Goal: Navigation & Orientation: Find specific page/section

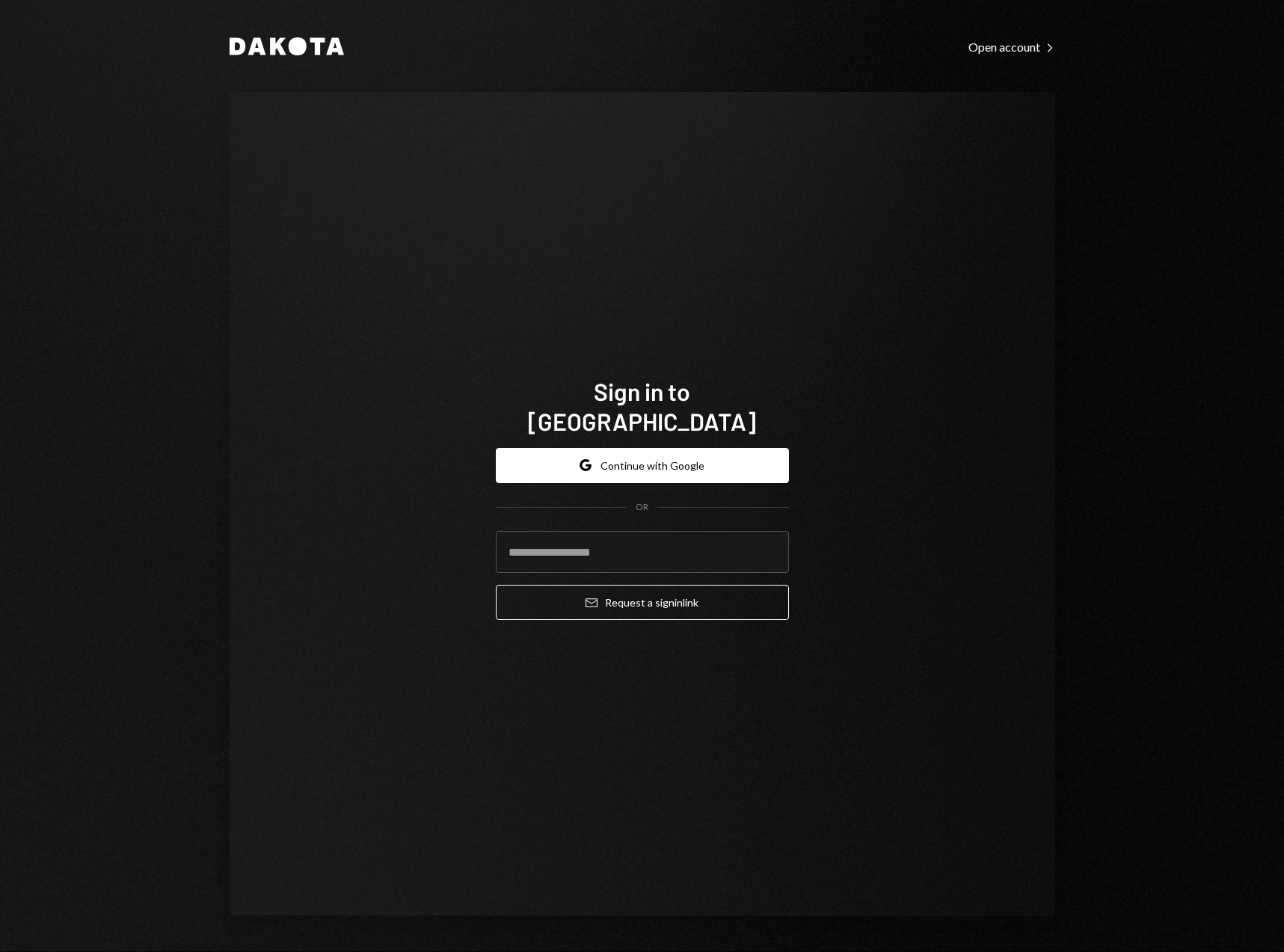
click at [769, 543] on keeper-lock "Open Keeper Popup" at bounding box center [768, 551] width 18 height 18
type input "**********"
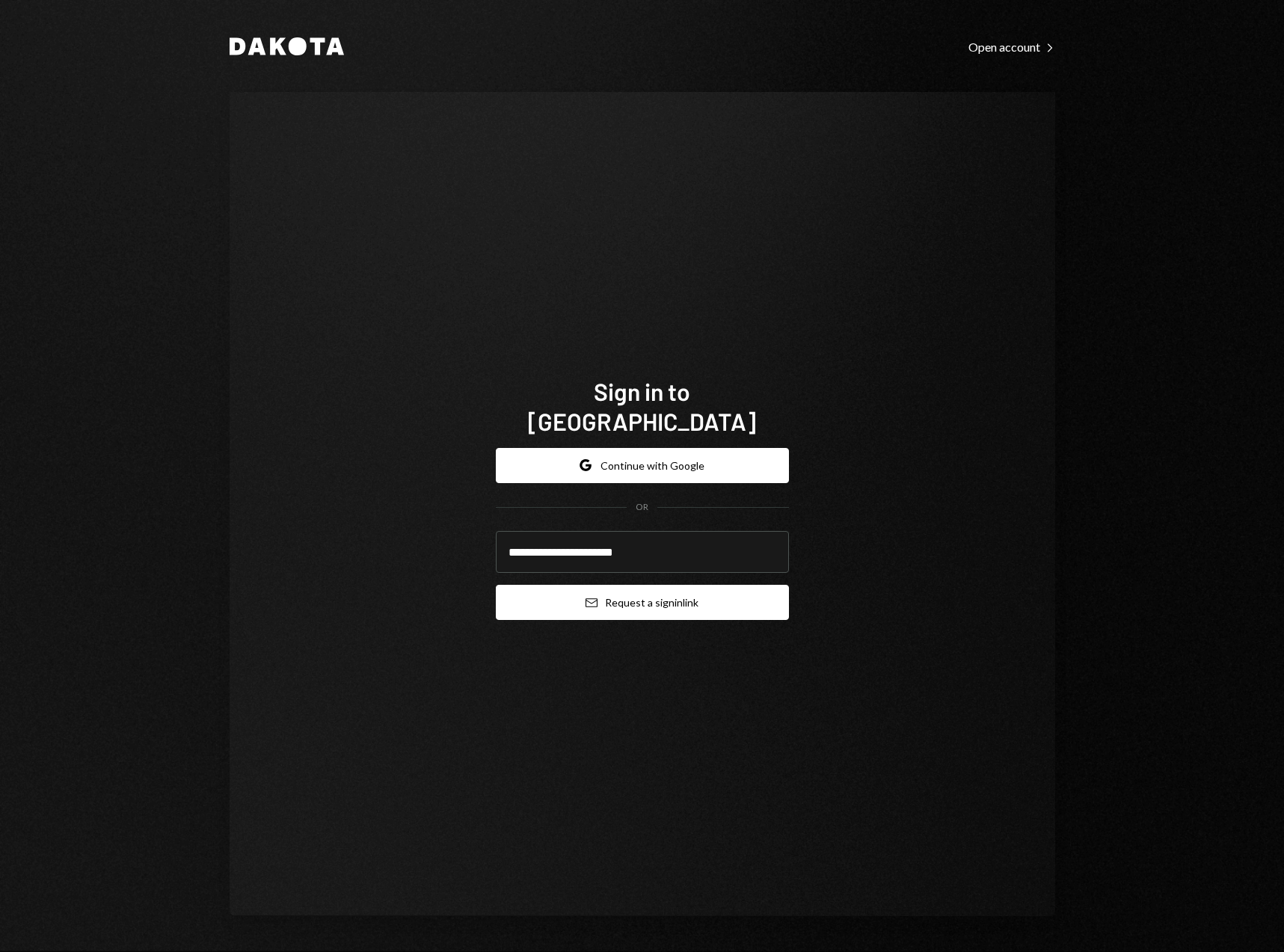
click at [633, 590] on button "Email Request a sign in link" at bounding box center [642, 602] width 293 height 35
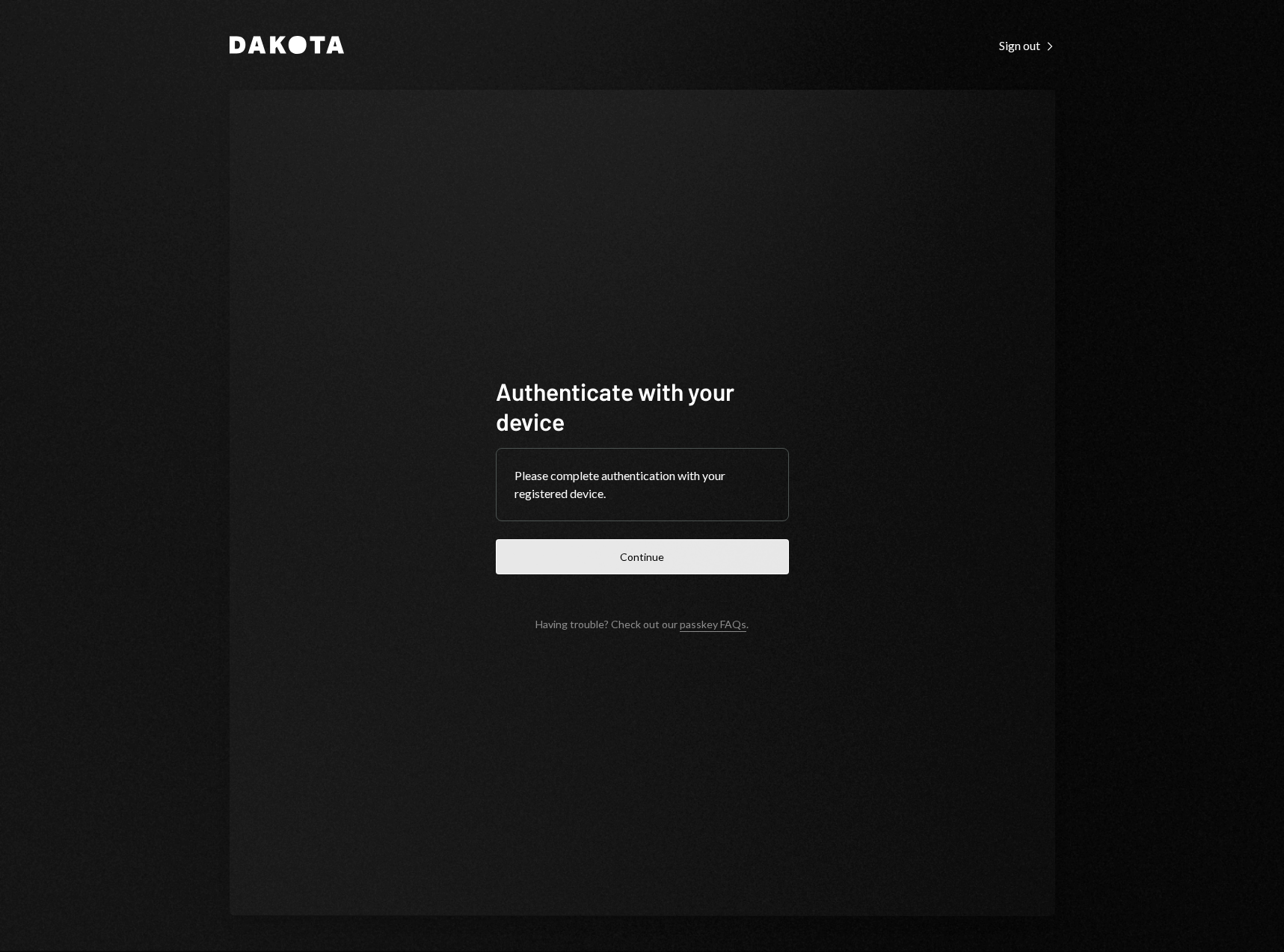
click at [648, 552] on button "Continue" at bounding box center [642, 556] width 293 height 35
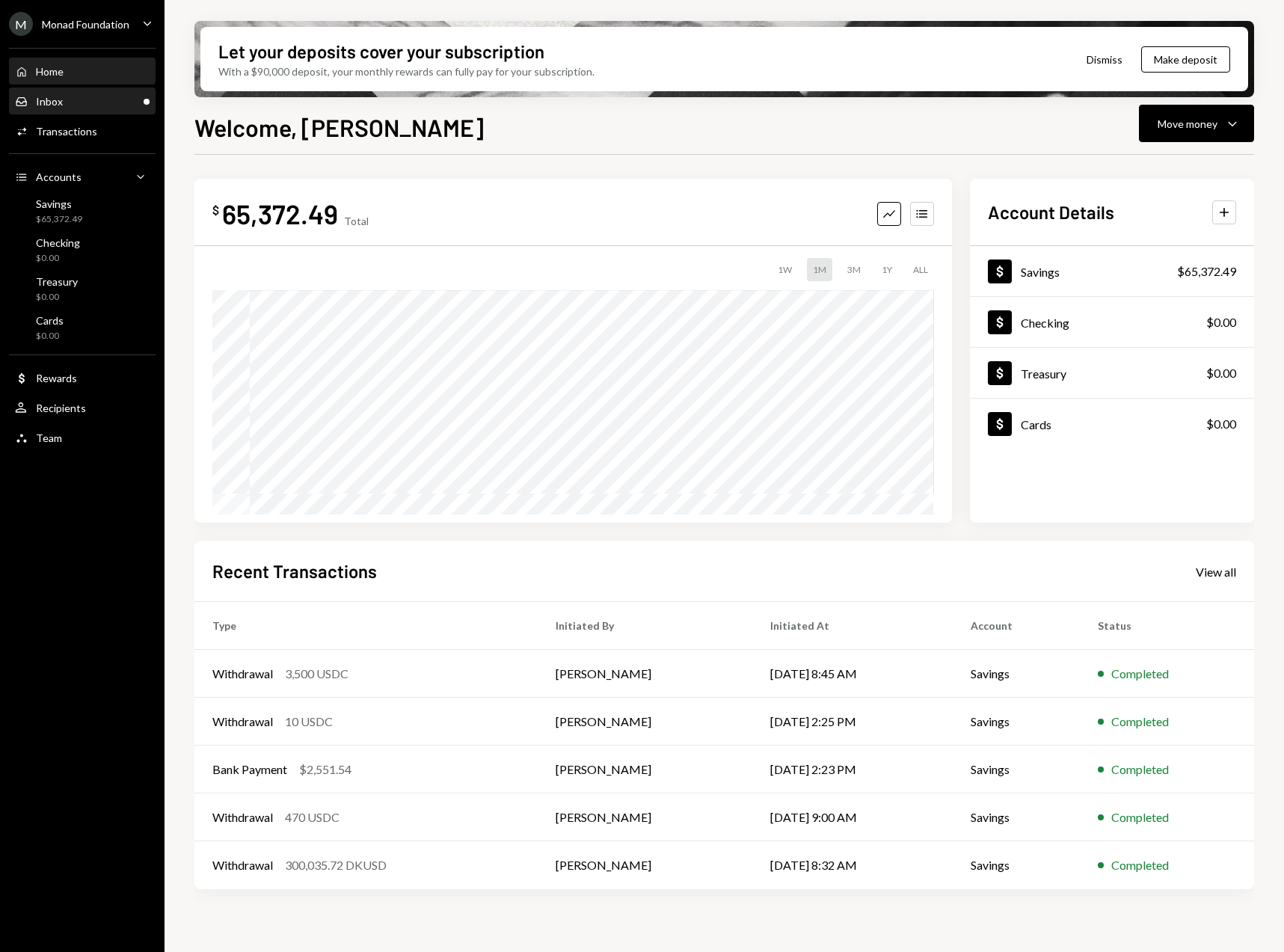
click at [75, 99] on div "Inbox Inbox" at bounding box center [82, 102] width 134 height 14
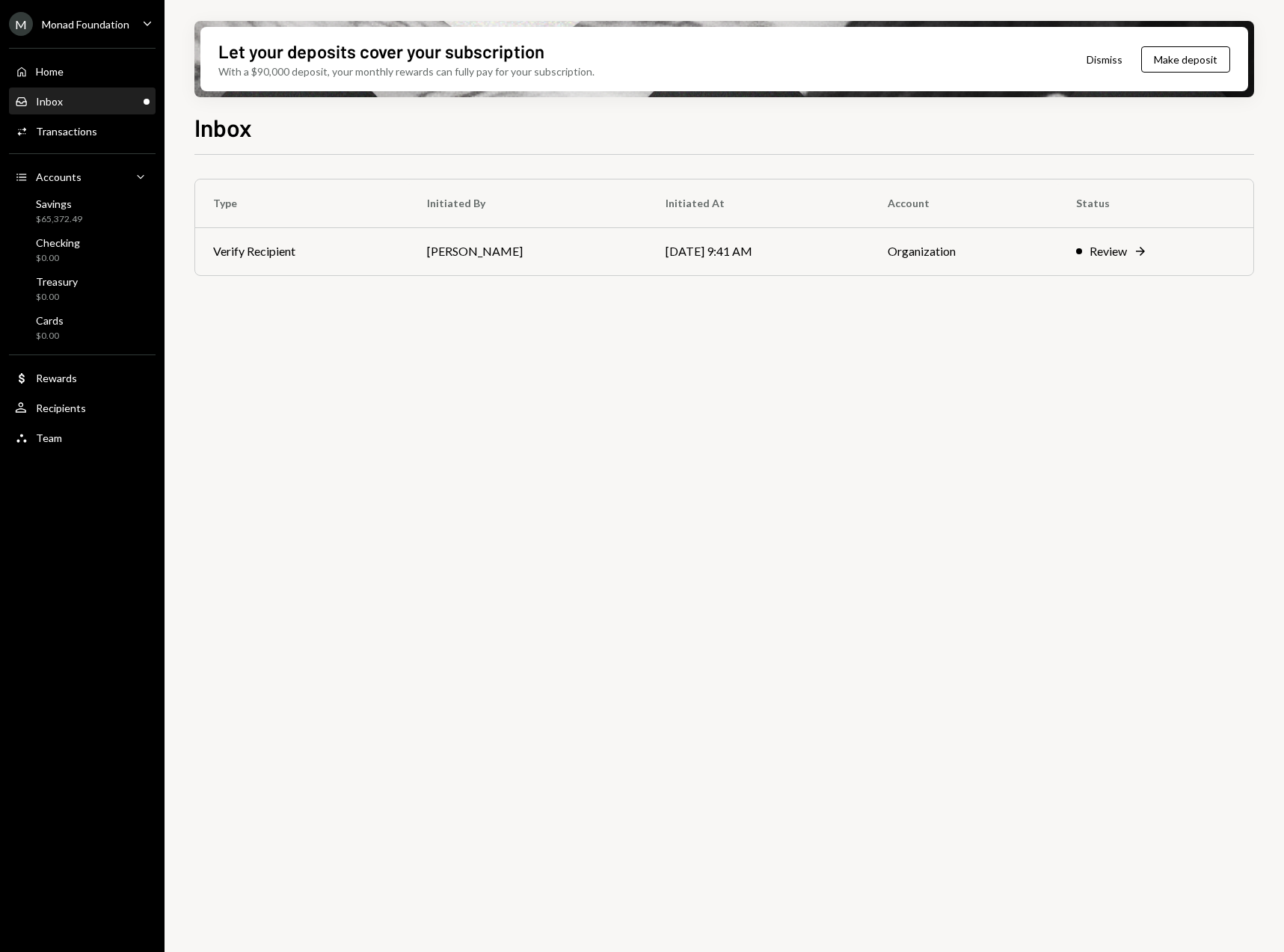
click at [149, 21] on icon "Caret Down" at bounding box center [147, 23] width 17 height 17
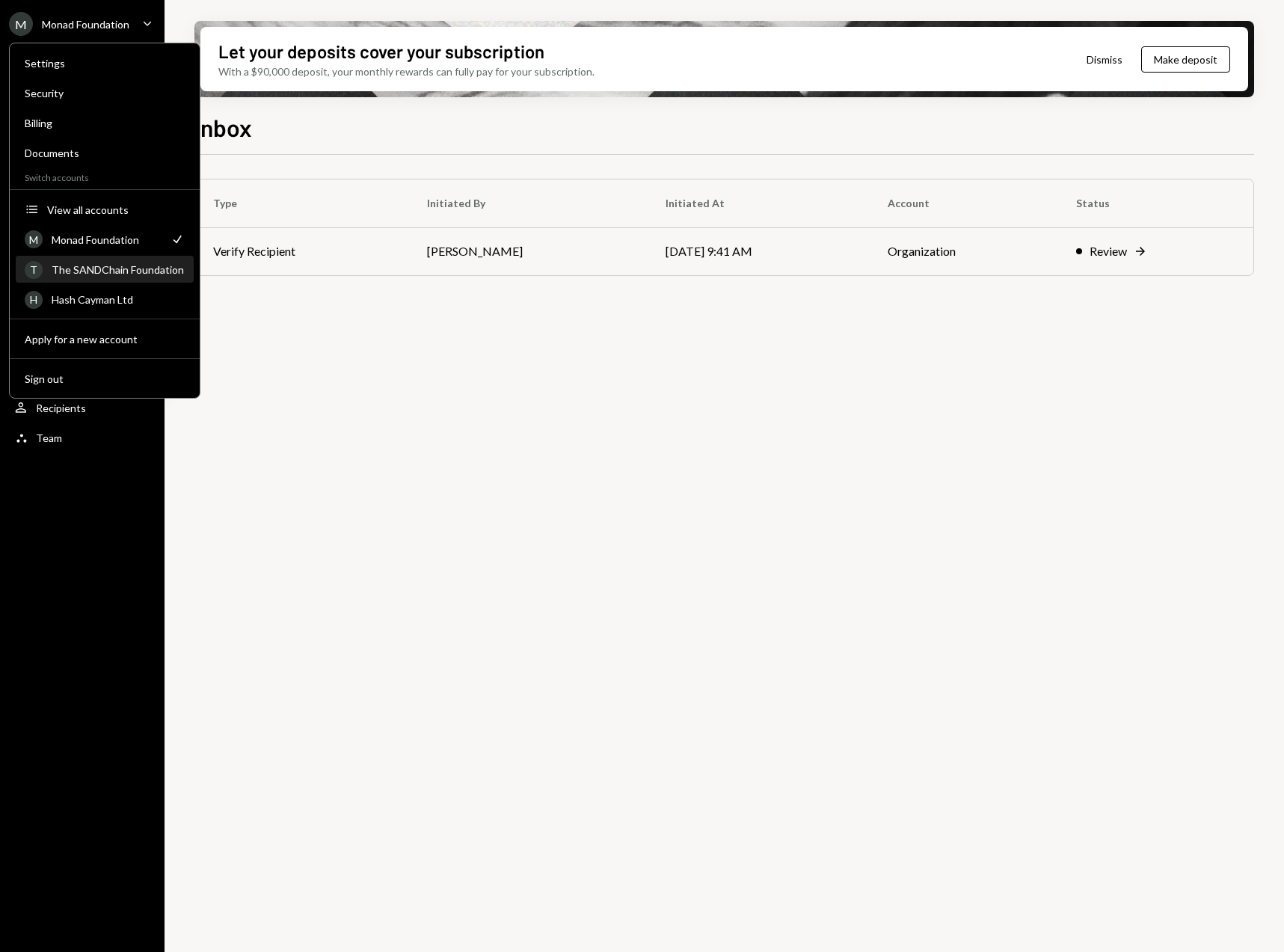
click at [114, 275] on div "The SANDChain Foundation" at bounding box center [118, 269] width 133 height 13
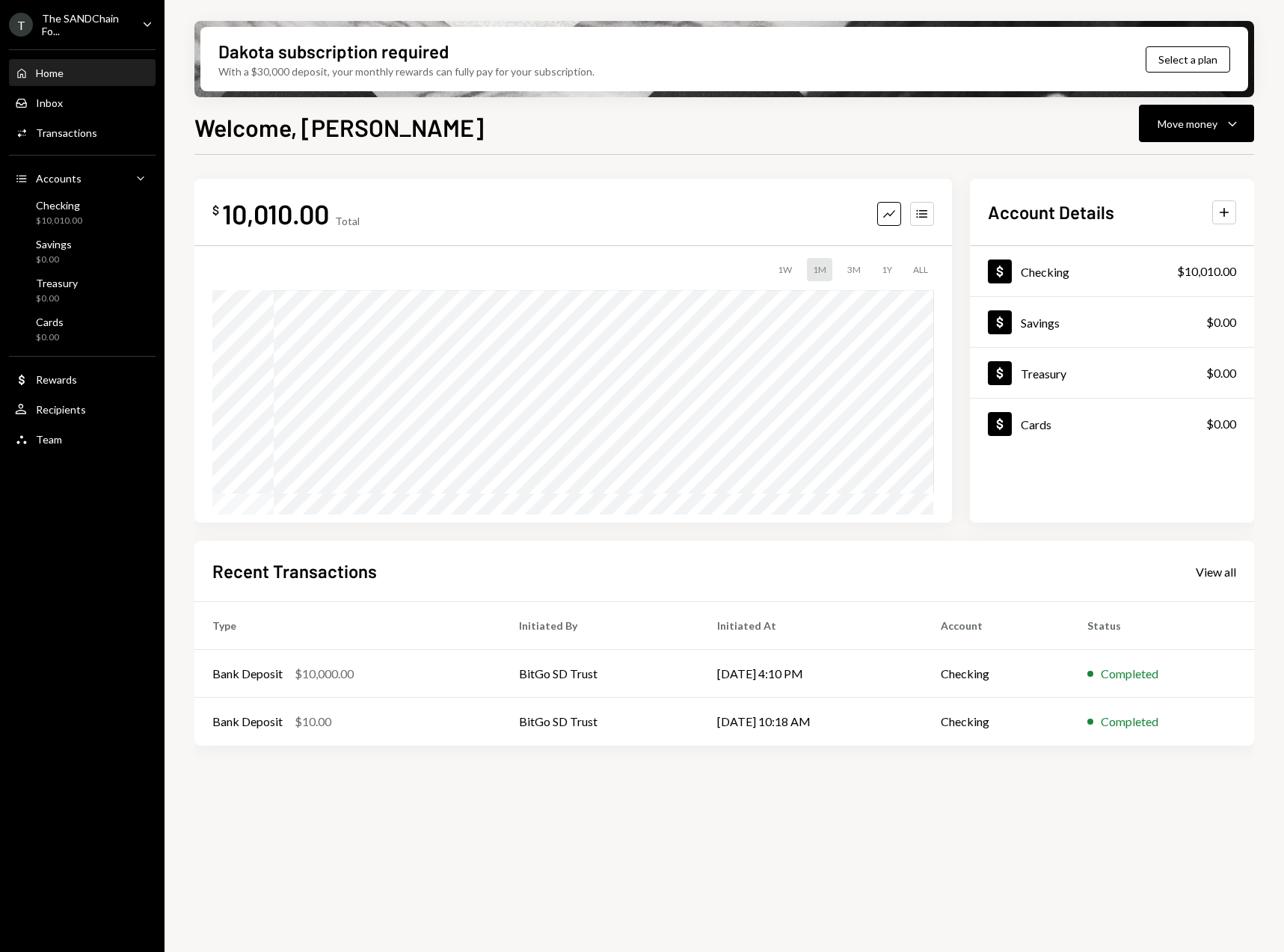
click at [142, 16] on icon "Caret Down" at bounding box center [147, 24] width 17 height 17
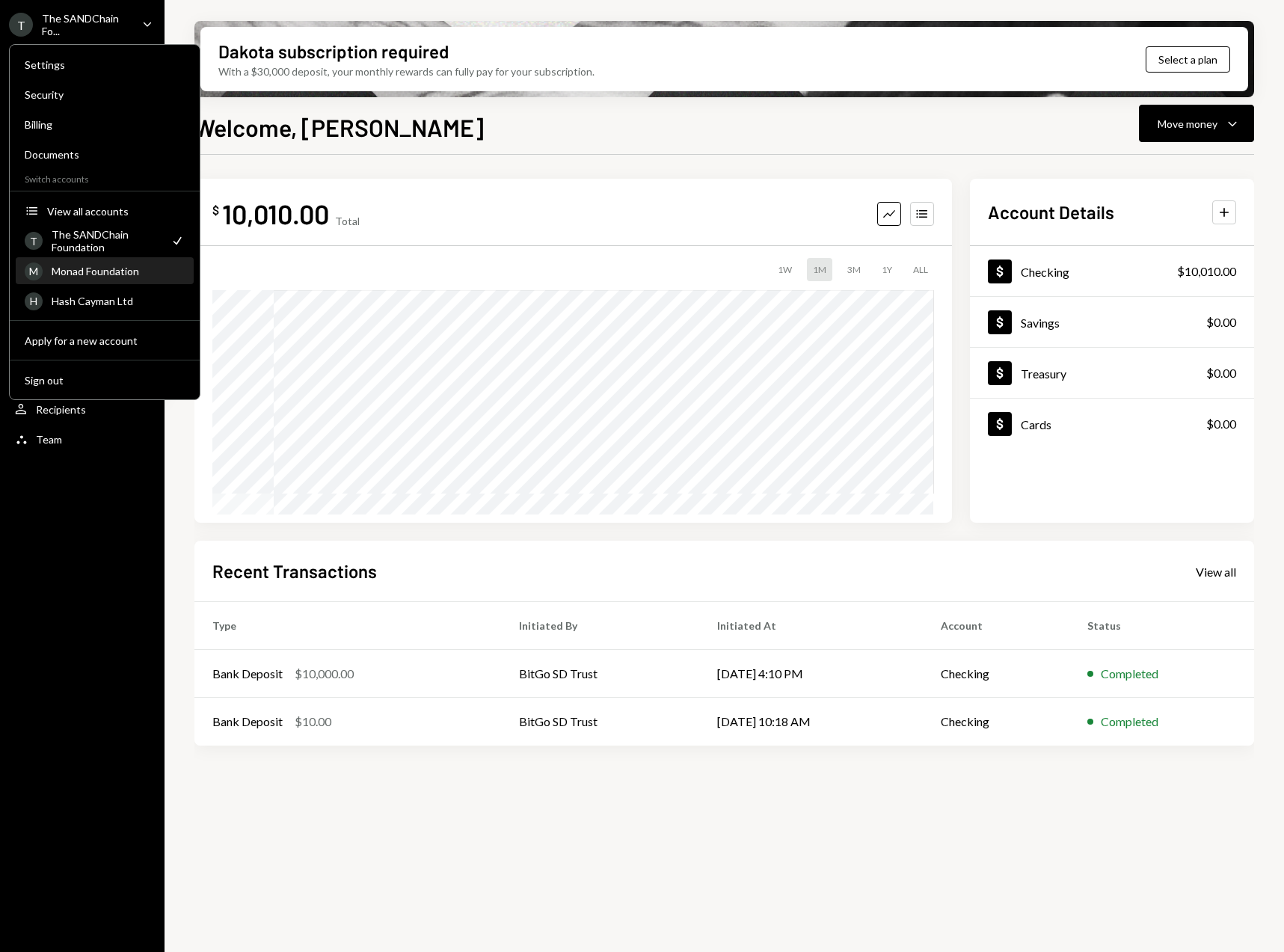
click at [99, 269] on div "Monad Foundation" at bounding box center [118, 271] width 133 height 13
